Goal: Transaction & Acquisition: Purchase product/service

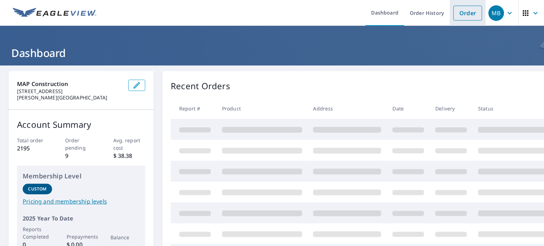
click at [458, 17] on link "Order" at bounding box center [467, 13] width 29 height 15
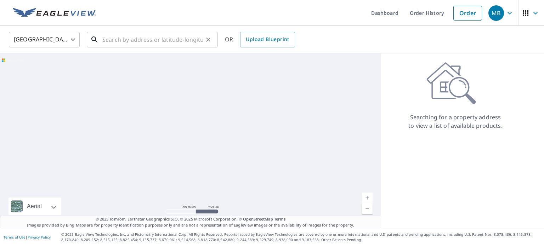
click at [168, 37] on input "text" at bounding box center [152, 40] width 101 height 20
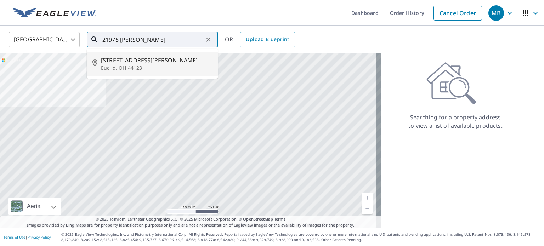
click at [156, 56] on span "[STREET_ADDRESS][PERSON_NAME]" at bounding box center [156, 60] width 111 height 9
type input "[STREET_ADDRESS][PERSON_NAME]"
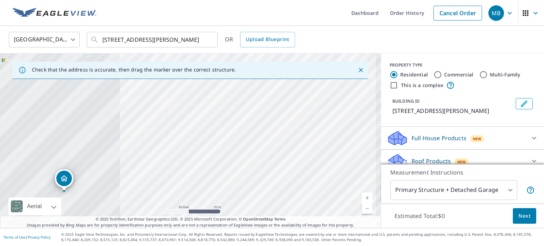
drag, startPoint x: 165, startPoint y: 140, endPoint x: 328, endPoint y: 116, distance: 164.7
click at [327, 116] on div "[STREET_ADDRESS][PERSON_NAME]" at bounding box center [190, 140] width 381 height 175
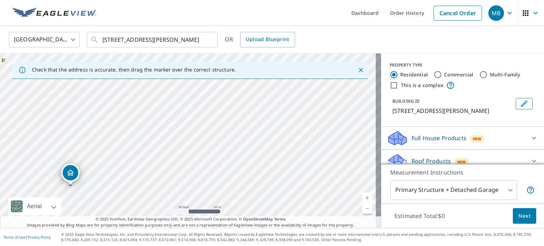
click at [513, 214] on button "Next" at bounding box center [524, 216] width 23 height 16
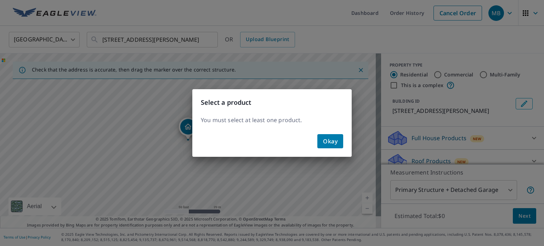
drag, startPoint x: 346, startPoint y: 141, endPoint x: 340, endPoint y: 143, distance: 6.6
click at [342, 142] on div "Okay" at bounding box center [271, 144] width 159 height 26
click at [340, 143] on button "Okay" at bounding box center [330, 141] width 26 height 14
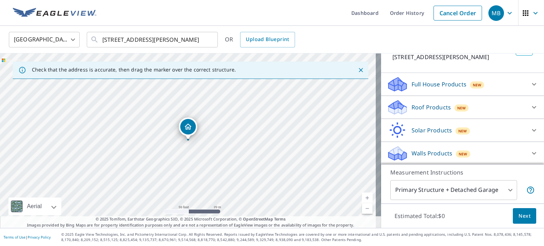
click at [431, 114] on div "Roof Products New" at bounding box center [456, 107] width 139 height 17
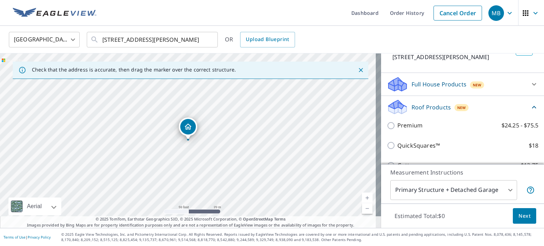
scroll to position [54, 0]
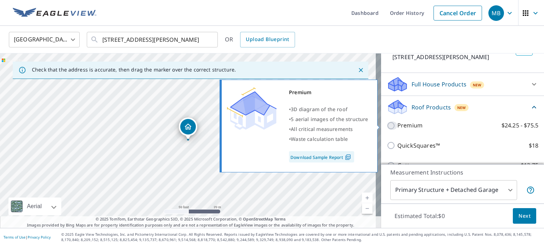
click at [387, 127] on input "Premium $24.25 - $75.5" at bounding box center [392, 126] width 11 height 9
checkbox input "true"
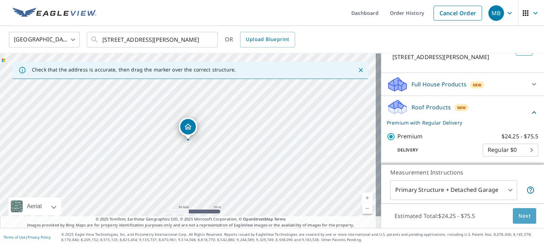
click at [521, 212] on span "Next" at bounding box center [525, 216] width 12 height 9
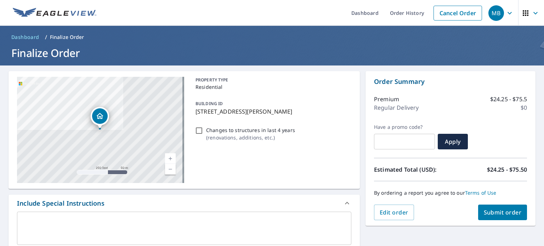
click at [501, 211] on span "Submit order" at bounding box center [503, 213] width 38 height 8
